Goal: Task Accomplishment & Management: Use online tool/utility

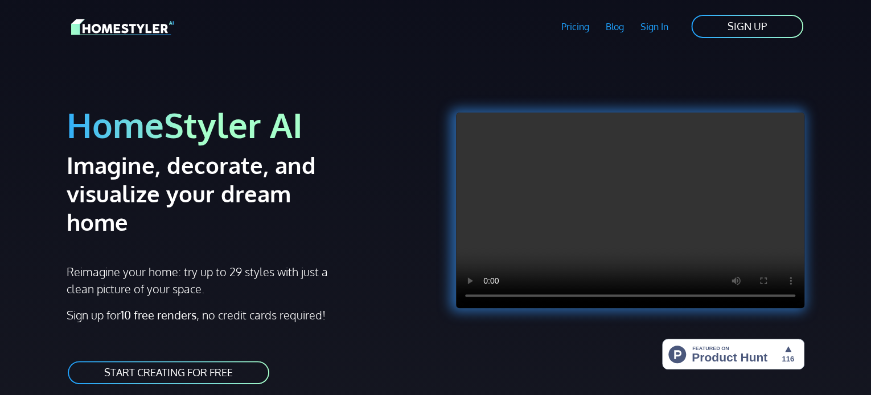
click at [246, 360] on link "START CREATING FOR FREE" at bounding box center [169, 373] width 204 height 26
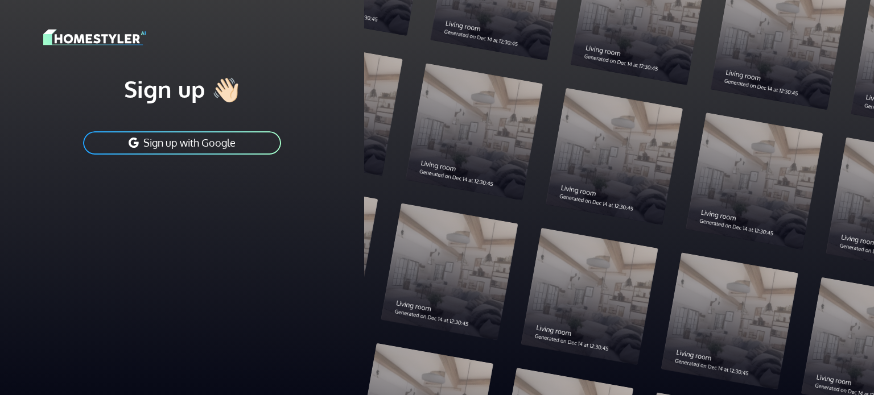
click at [230, 143] on button "Sign up with Google" at bounding box center [182, 143] width 200 height 26
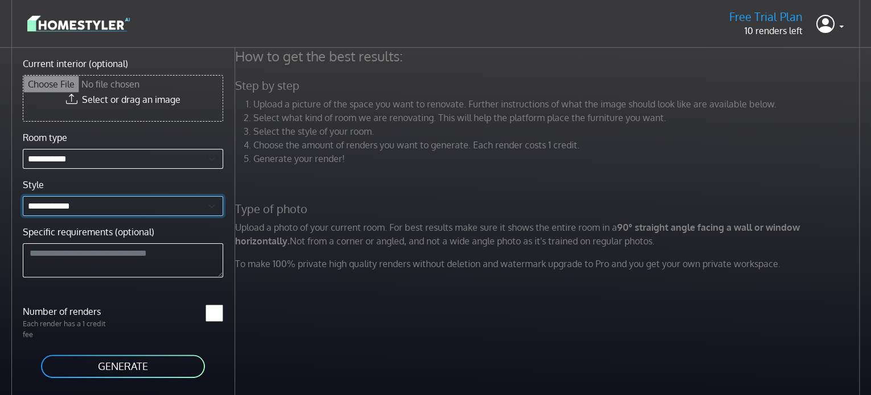
click at [216, 207] on select "**********" at bounding box center [123, 206] width 200 height 20
click at [488, 178] on div "How to get the best results: Step by step Upload a picture of the space you wan…" at bounding box center [548, 164] width 641 height 232
